Goal: Information Seeking & Learning: Learn about a topic

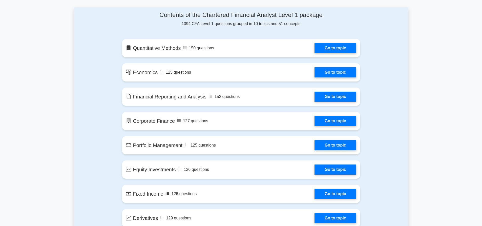
scroll to position [253, 0]
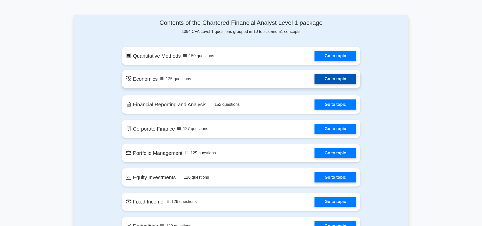
click at [335, 79] on link "Go to topic" at bounding box center [336, 79] width 42 height 10
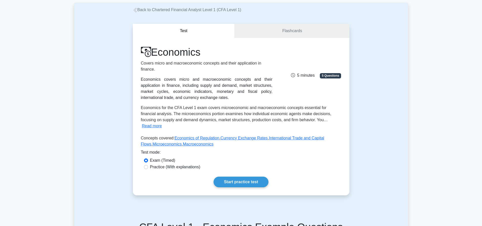
scroll to position [25, 0]
click at [185, 164] on label "Practice (With explanations)" at bounding box center [175, 167] width 50 height 6
click at [148, 165] on input "Practice (With explanations)" at bounding box center [146, 167] width 4 height 4
radio input "true"
click at [245, 177] on link "Start practice test" at bounding box center [241, 182] width 55 height 11
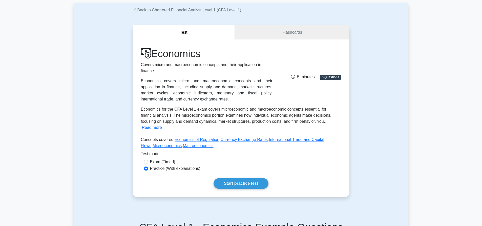
click at [145, 10] on link "Back to Chartered Financial Analyst Level 1 (CFA Level 1)" at bounding box center [187, 10] width 109 height 4
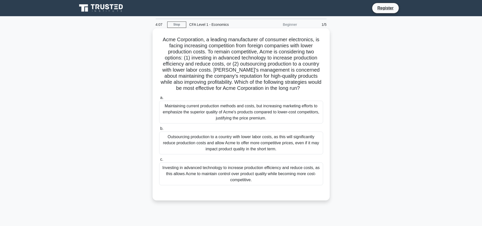
click at [243, 169] on div "Investing in advanced technology to increase production efficiency and reduce c…" at bounding box center [241, 173] width 164 height 23
click at [159, 161] on input "c. Investing in advanced technology to increase production efficiency and reduc…" at bounding box center [159, 159] width 0 height 3
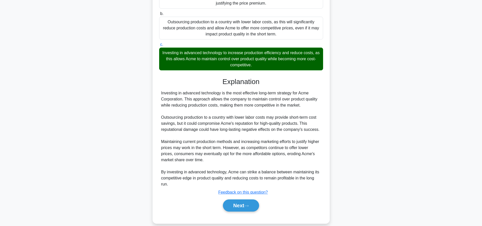
scroll to position [122, 0]
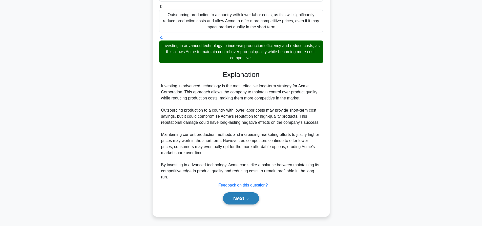
click at [251, 197] on button "Next" at bounding box center [241, 198] width 36 height 12
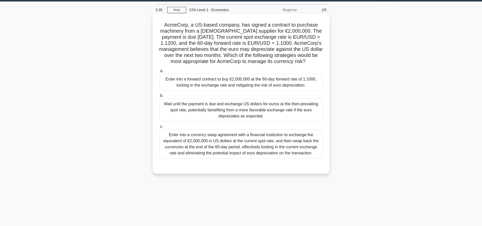
scroll to position [0, 0]
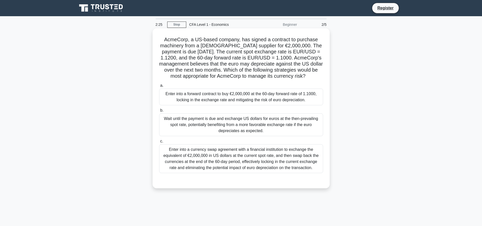
click at [235, 100] on div "Enter into a forward contract to buy €2,000,000 at the 60-day forward rate of 1…" at bounding box center [241, 97] width 164 height 17
click at [159, 87] on input "a. Enter into a forward contract to buy €2,000,000 at the 60-day forward rate o…" at bounding box center [159, 85] width 0 height 3
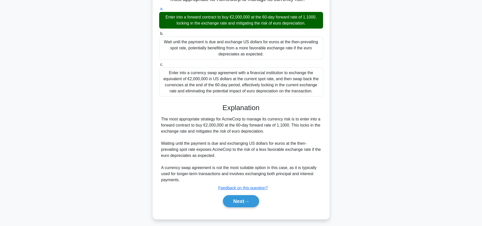
scroll to position [80, 0]
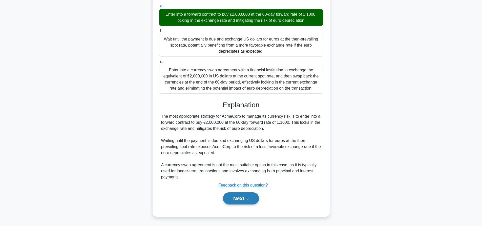
click at [237, 199] on button "Next" at bounding box center [241, 198] width 36 height 12
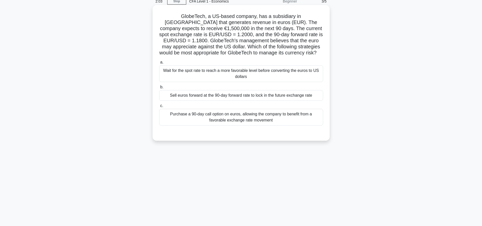
scroll to position [0, 0]
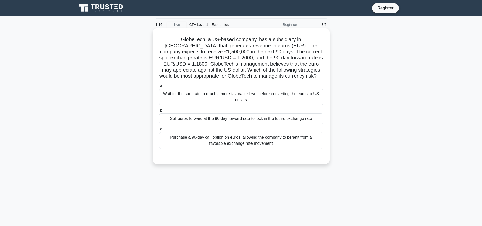
click at [244, 141] on div "Purchase a 90-day call option on euros, allowing the company to benefit from a …" at bounding box center [241, 140] width 164 height 17
click at [159, 131] on input "c. Purchase a 90-day call option on euros, allowing the company to benefit from…" at bounding box center [159, 129] width 0 height 3
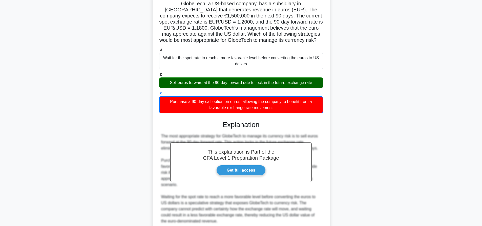
scroll to position [80, 0]
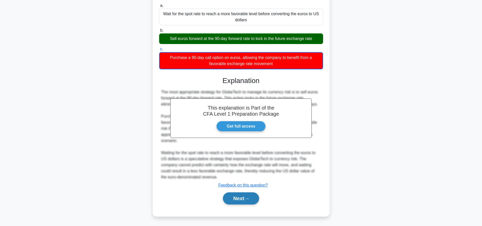
drag, startPoint x: 245, startPoint y: 200, endPoint x: 256, endPoint y: 197, distance: 11.1
click at [245, 200] on button "Next" at bounding box center [241, 198] width 36 height 12
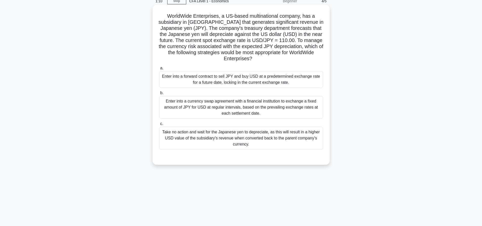
scroll to position [0, 0]
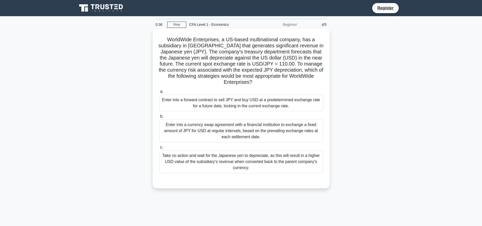
click at [210, 104] on div "Enter into a forward contract to sell JPY and buy USD at a predetermined exchan…" at bounding box center [241, 103] width 164 height 17
click at [159, 93] on input "a. Enter into a forward contract to sell JPY and buy USD at a predetermined exc…" at bounding box center [159, 91] width 0 height 3
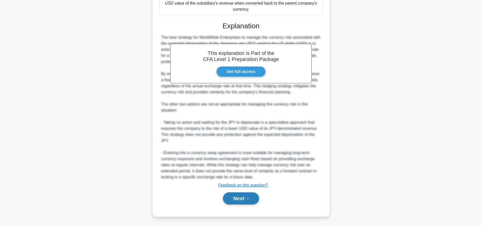
click at [249, 199] on icon at bounding box center [246, 199] width 4 height 2
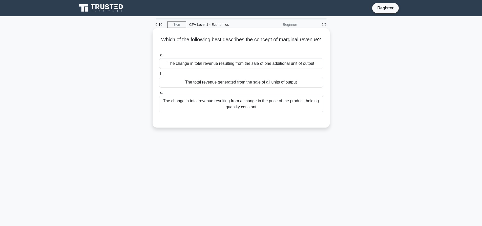
click at [232, 67] on div "The change in total revenue resulting from the sale of one additional unit of o…" at bounding box center [241, 63] width 164 height 11
click at [159, 57] on input "a. The change in total revenue resulting from the sale of one additional unit o…" at bounding box center [159, 55] width 0 height 3
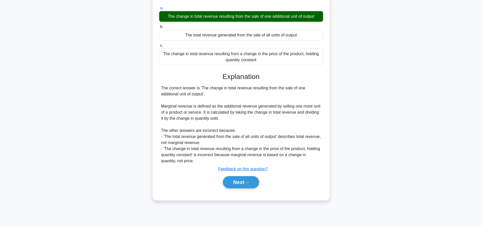
scroll to position [47, 0]
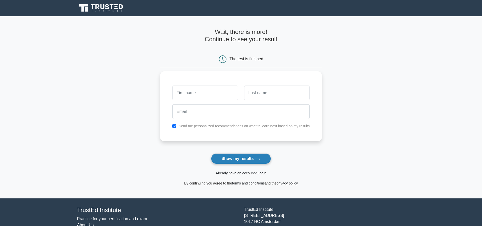
click at [254, 159] on button "Show my results" at bounding box center [241, 158] width 60 height 11
click at [241, 58] on div "The test is finished" at bounding box center [247, 59] width 34 height 4
click at [102, 8] on icon at bounding box center [101, 8] width 49 height 10
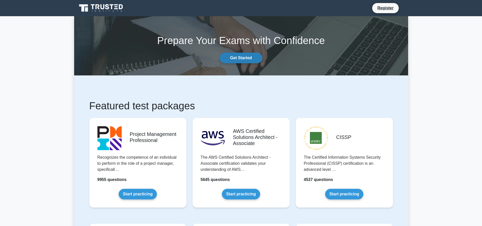
click at [235, 60] on link "Get Started" at bounding box center [241, 58] width 43 height 11
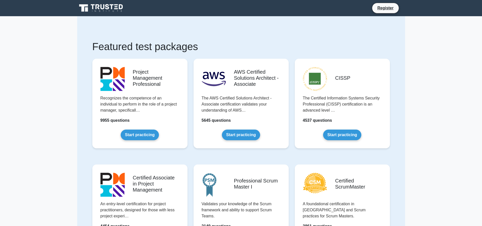
click at [104, 14] on link at bounding box center [101, 8] width 49 height 12
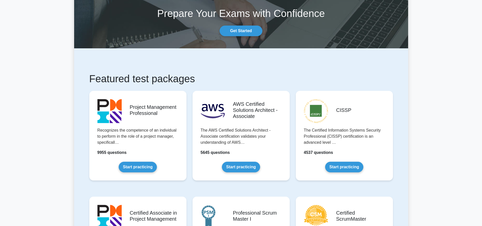
scroll to position [25, 0]
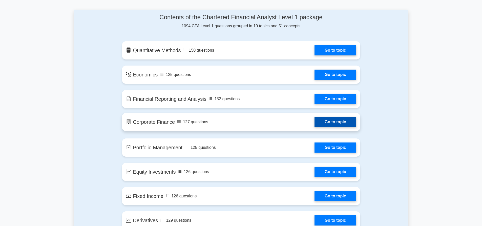
scroll to position [253, 0]
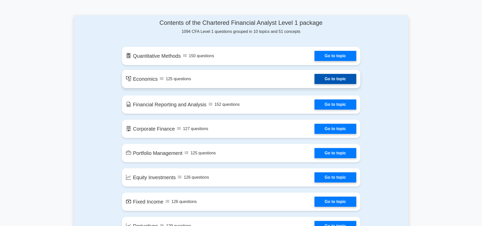
click at [330, 81] on link "Go to topic" at bounding box center [336, 79] width 42 height 10
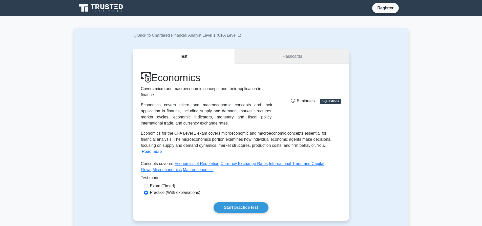
click at [294, 56] on link "Flashcards" at bounding box center [292, 56] width 114 height 14
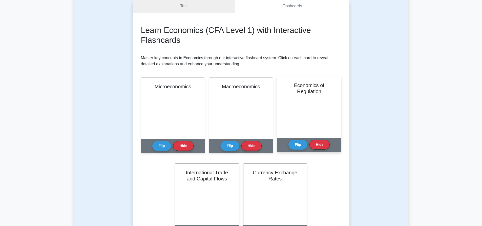
scroll to position [51, 0]
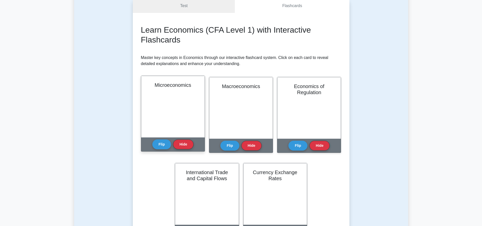
click at [164, 120] on div "Microeconomics" at bounding box center [173, 106] width 64 height 61
click at [163, 146] on button "Flip" at bounding box center [161, 144] width 19 height 10
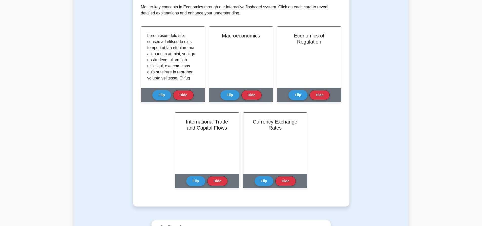
scroll to position [152, 0]
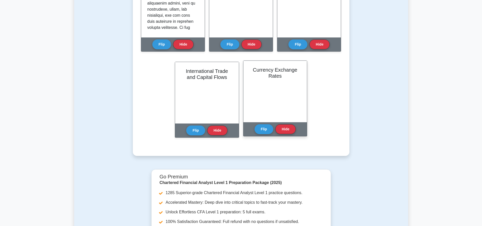
click at [271, 91] on div "Currency Exchange Rates" at bounding box center [275, 91] width 64 height 61
click at [263, 130] on button "Flip" at bounding box center [264, 129] width 19 height 10
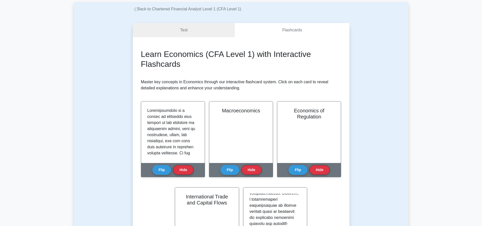
scroll to position [0, 0]
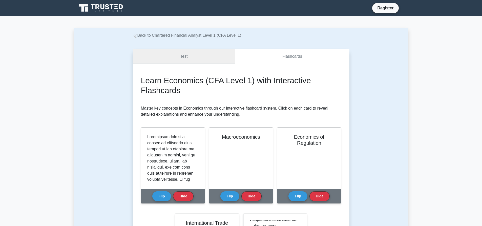
click at [183, 58] on link "Test" at bounding box center [184, 56] width 102 height 14
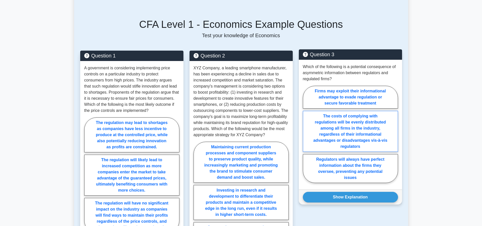
scroll to position [228, 0]
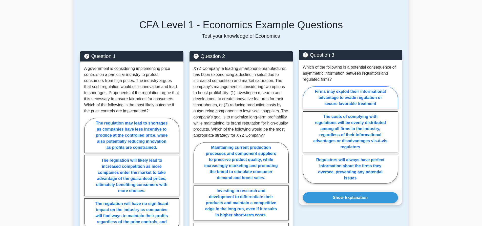
click at [337, 87] on label "Firms may exploit their informational advantage to evade regulation or secure f…" at bounding box center [350, 97] width 95 height 23
click at [306, 135] on input "Firms may exploit their informational advantage to evade regulation or secure f…" at bounding box center [304, 136] width 3 height 3
radio input "true"
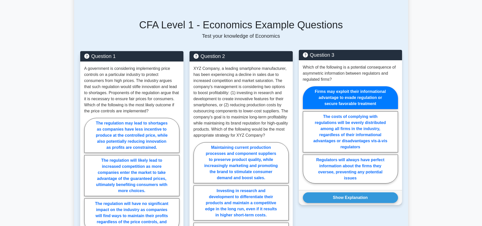
drag, startPoint x: 353, startPoint y: 194, endPoint x: 368, endPoint y: 200, distance: 15.9
click at [353, 194] on button "Show Explanation" at bounding box center [350, 197] width 95 height 11
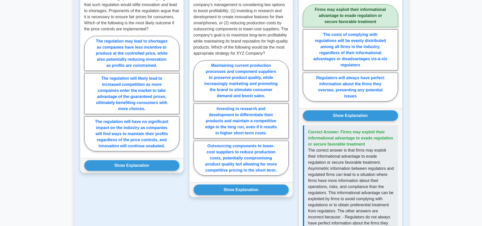
scroll to position [278, 0]
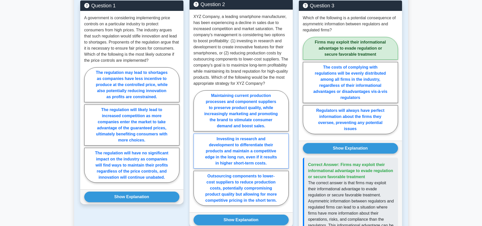
click at [235, 145] on label "Investing in research and development to differentiate their products and maint…" at bounding box center [241, 151] width 95 height 35
click at [197, 148] on input "Investing in research and development to differentiate their products and maint…" at bounding box center [195, 149] width 3 height 3
radio input "true"
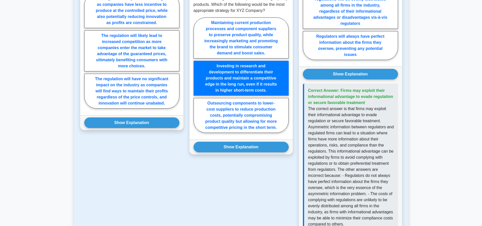
scroll to position [354, 0]
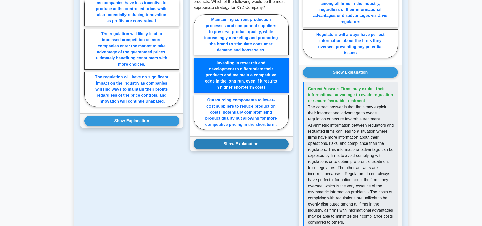
click at [250, 148] on button "Show Explanation" at bounding box center [241, 144] width 95 height 11
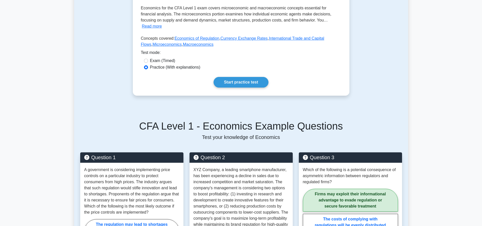
scroll to position [25, 0]
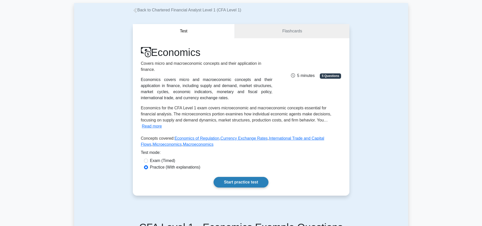
drag, startPoint x: 241, startPoint y: 178, endPoint x: 246, endPoint y: 179, distance: 5.6
click at [241, 177] on link "Start practice test" at bounding box center [241, 182] width 55 height 11
click at [235, 177] on link "Start practice test" at bounding box center [241, 182] width 55 height 11
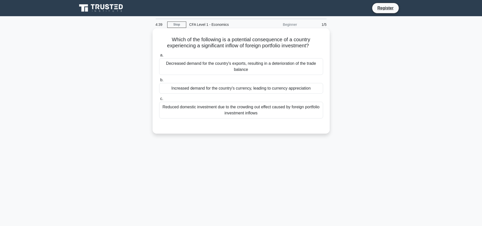
click at [240, 109] on div "Reduced domestic investment due to the crowding out effect caused by foreign po…" at bounding box center [241, 110] width 164 height 17
click at [159, 100] on input "c. Reduced domestic investment due to the crowding out effect caused by foreign…" at bounding box center [159, 98] width 0 height 3
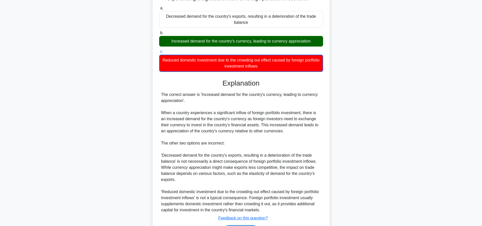
scroll to position [76, 0]
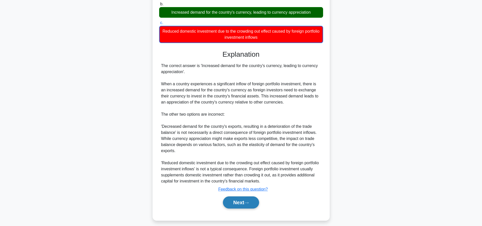
click at [244, 199] on button "Next" at bounding box center [241, 202] width 36 height 12
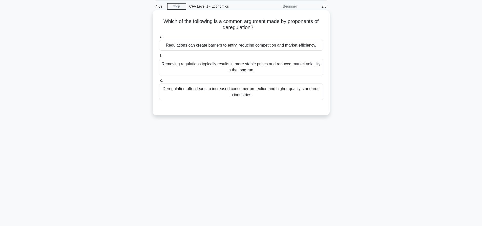
scroll to position [0, 0]
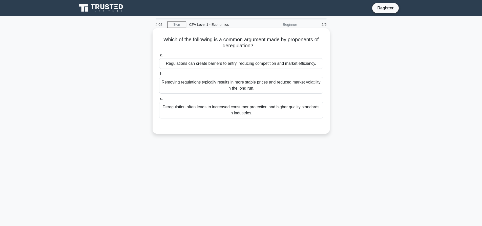
click at [303, 40] on h5 "Which of the following is a common argument made by proponents of deregulation?…" at bounding box center [241, 42] width 165 height 13
copy h5 "proponents"
click at [247, 64] on div "Regulations can create barriers to entry, reducing competition and market effic…" at bounding box center [241, 63] width 164 height 11
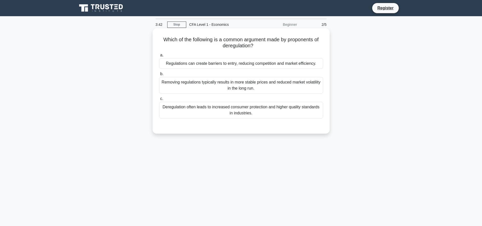
click at [159, 57] on input "a. Regulations can create barriers to entry, reducing competition and market ef…" at bounding box center [159, 55] width 0 height 3
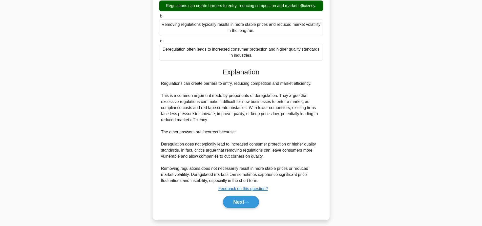
scroll to position [61, 0]
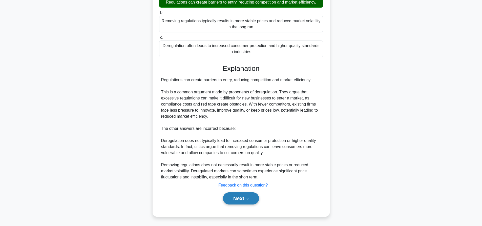
click at [241, 199] on button "Next" at bounding box center [241, 198] width 36 height 12
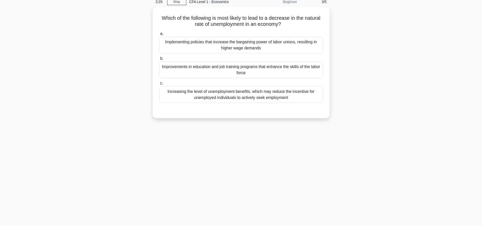
scroll to position [0, 0]
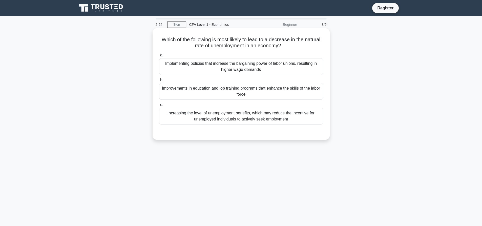
click at [229, 121] on div "Increasing the level of unemployment benefits, which may reduce the incentive f…" at bounding box center [241, 116] width 164 height 17
click at [159, 107] on input "c. Increasing the level of unemployment benefits, which may reduce the incentiv…" at bounding box center [159, 104] width 0 height 3
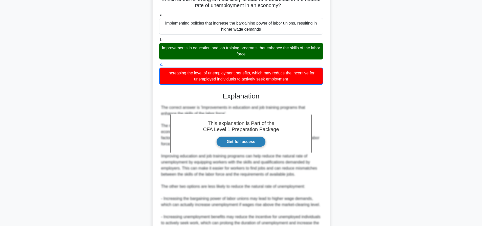
scroll to position [92, 0]
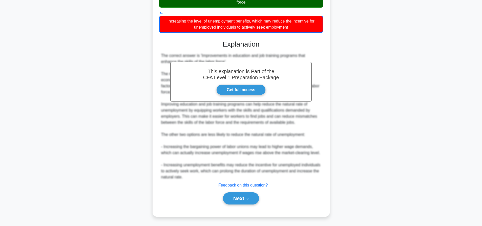
drag, startPoint x: 237, startPoint y: 198, endPoint x: 232, endPoint y: 140, distance: 57.7
click at [237, 198] on button "Next" at bounding box center [241, 198] width 36 height 12
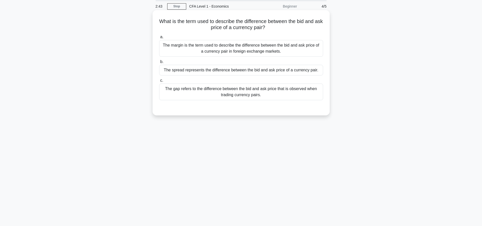
scroll to position [0, 0]
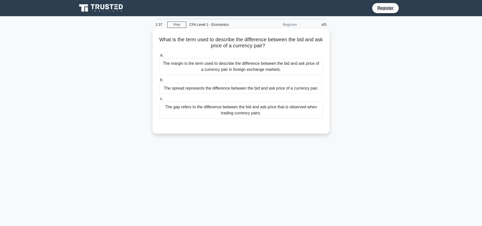
click at [214, 89] on div "The spread represents the difference between the bid and ask price of a currenc…" at bounding box center [241, 88] width 164 height 11
click at [159, 82] on input "b. The spread represents the difference between the bid and ask price of a curr…" at bounding box center [159, 79] width 0 height 3
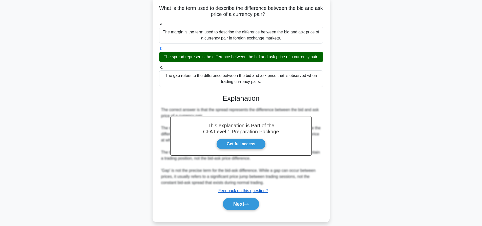
scroll to position [47, 0]
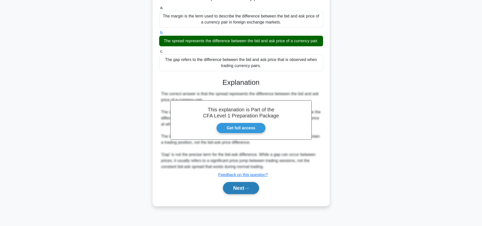
click at [248, 187] on icon at bounding box center [246, 188] width 5 height 3
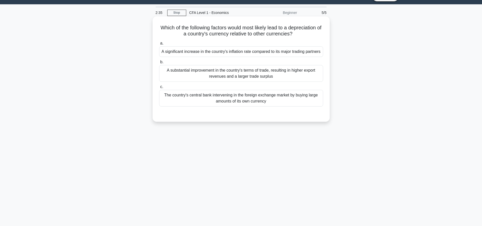
scroll to position [0, 0]
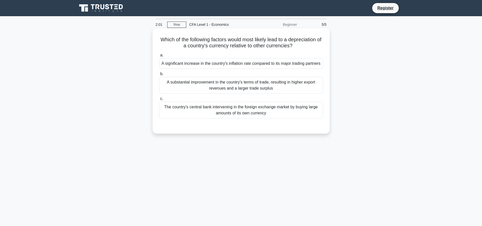
click at [242, 117] on div "The country's central bank intervening in the foreign exchange market by buying…" at bounding box center [241, 110] width 164 height 17
click at [159, 100] on input "c. The country's central bank intervening in the foreign exchange market by buy…" at bounding box center [159, 98] width 0 height 3
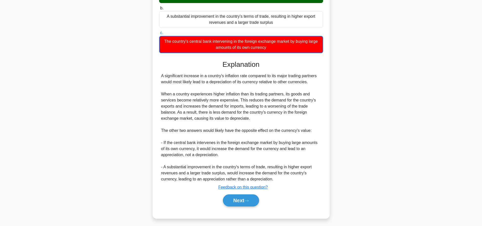
scroll to position [74, 0]
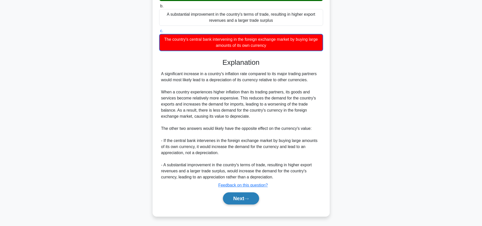
click at [247, 197] on button "Next" at bounding box center [241, 198] width 36 height 12
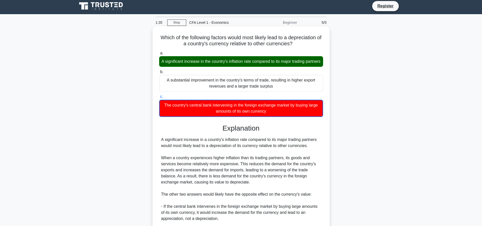
scroll to position [0, 0]
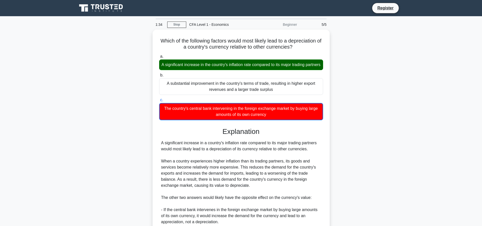
click at [110, 7] on icon at bounding box center [101, 8] width 49 height 10
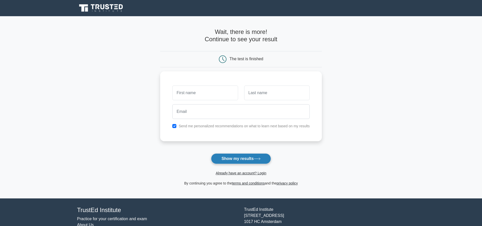
click at [244, 160] on button "Show my results" at bounding box center [241, 158] width 60 height 11
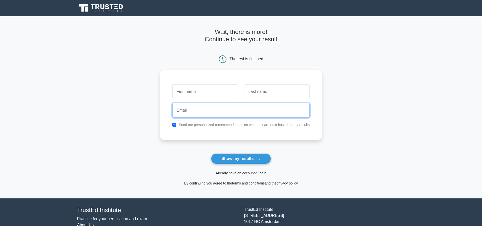
click at [266, 117] on input "email" at bounding box center [240, 110] width 137 height 15
type input "yaroslava.korotkikh@mail.ru"
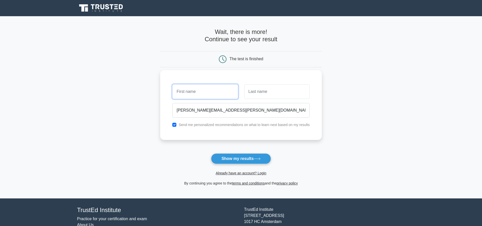
click at [197, 93] on input "text" at bounding box center [205, 91] width 66 height 15
type input "Yaroslava"
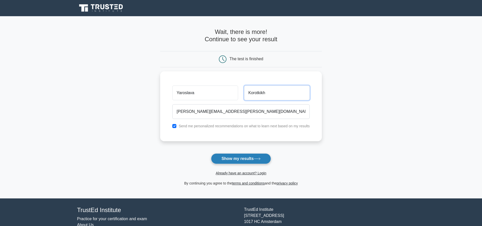
type input "Korotkikh"
click at [250, 160] on button "Show my results" at bounding box center [241, 158] width 60 height 11
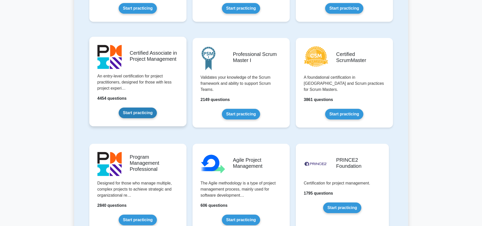
scroll to position [127, 0]
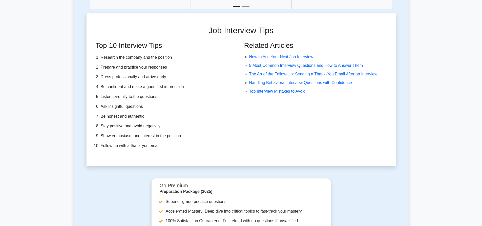
scroll to position [1417, 0]
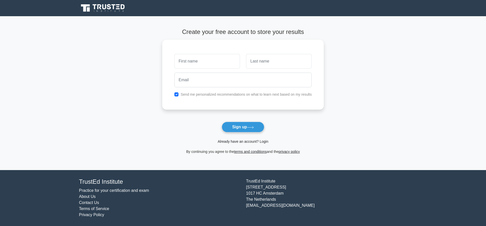
click at [261, 142] on link "Already have an account? Login" at bounding box center [243, 141] width 51 height 4
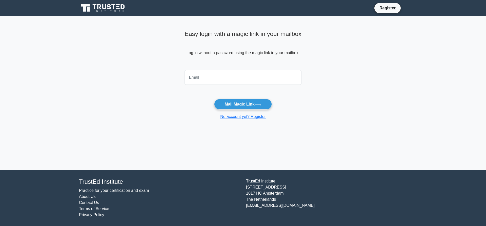
click at [217, 78] on input "email" at bounding box center [242, 77] width 117 height 15
type input "yaroslava.korotkikh@mail.ru"
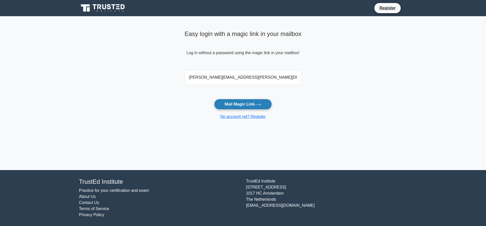
click at [247, 107] on button "Mail Magic Link" at bounding box center [242, 104] width 57 height 11
